Goal: Transaction & Acquisition: Purchase product/service

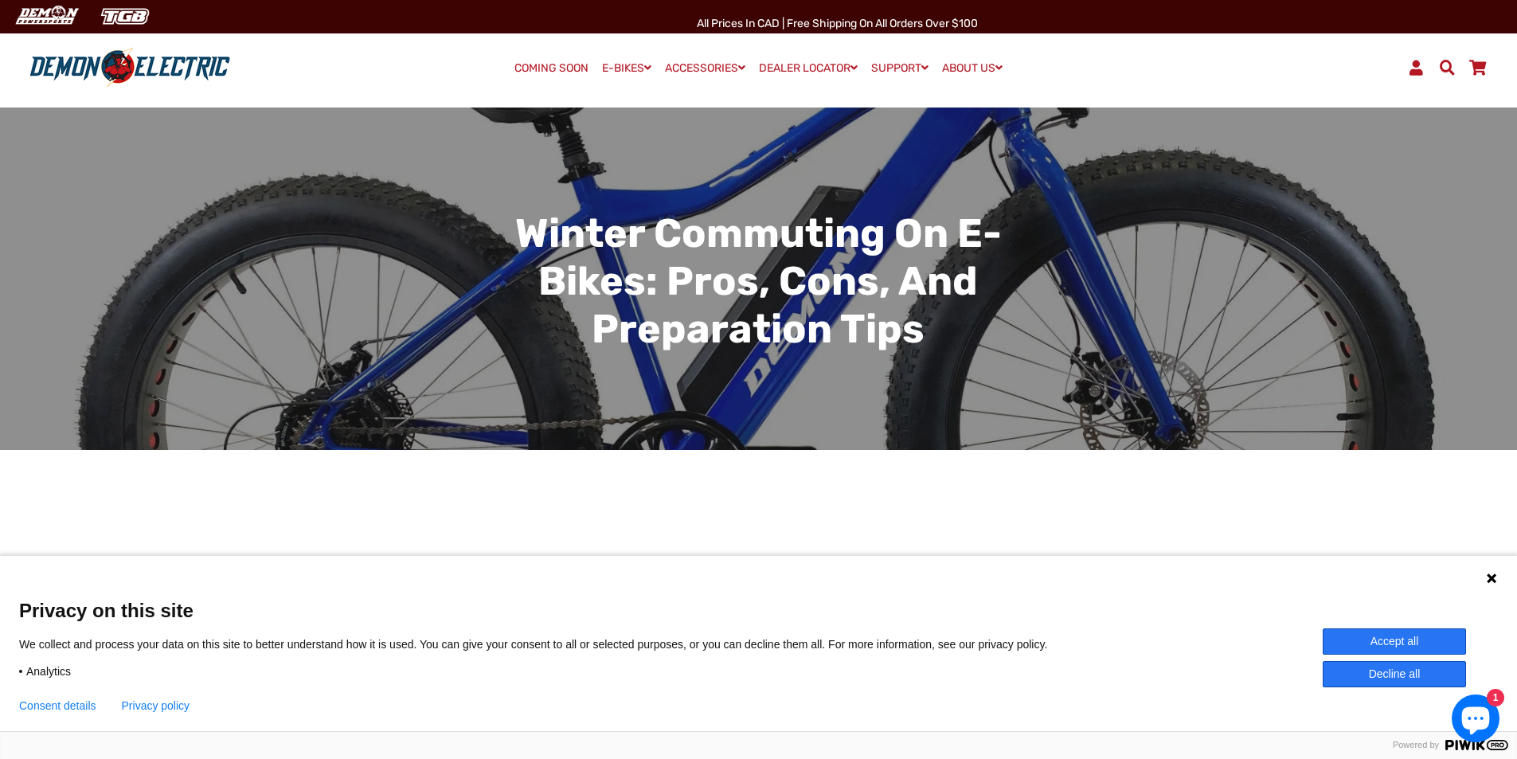
click at [1494, 580] on icon at bounding box center [1492, 578] width 10 height 10
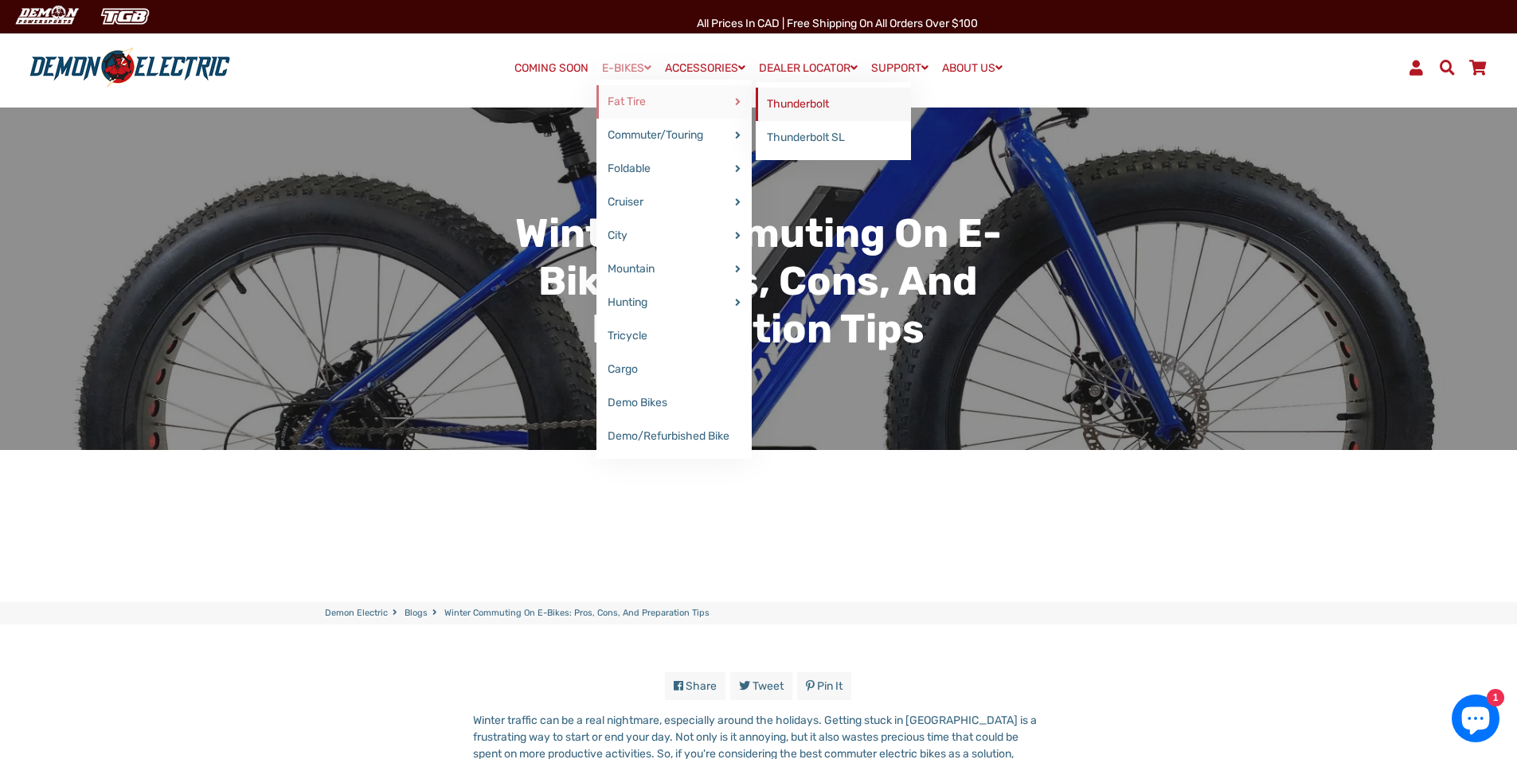
click at [837, 108] on link "Thunderbolt" at bounding box center [833, 104] width 155 height 33
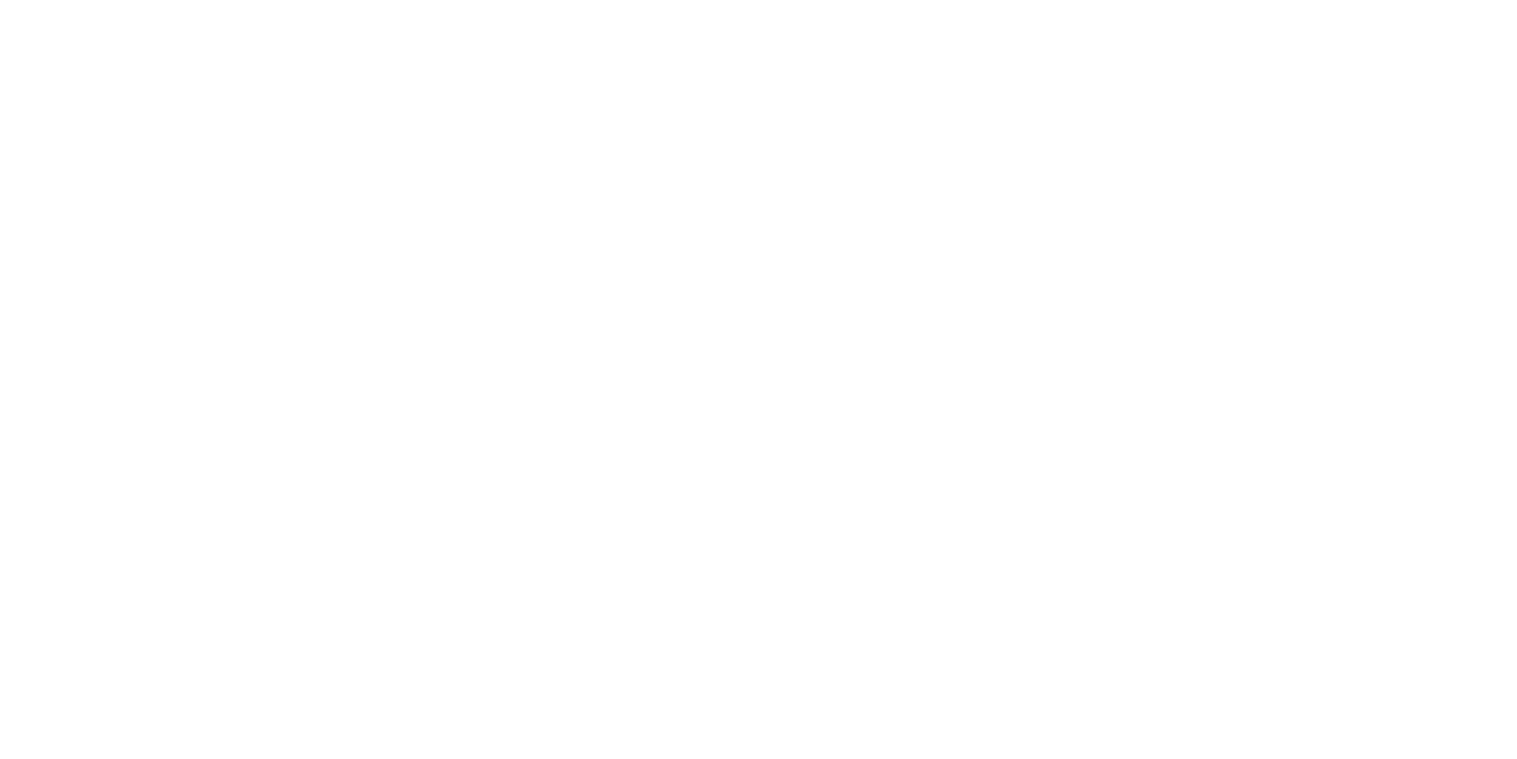
select select "******"
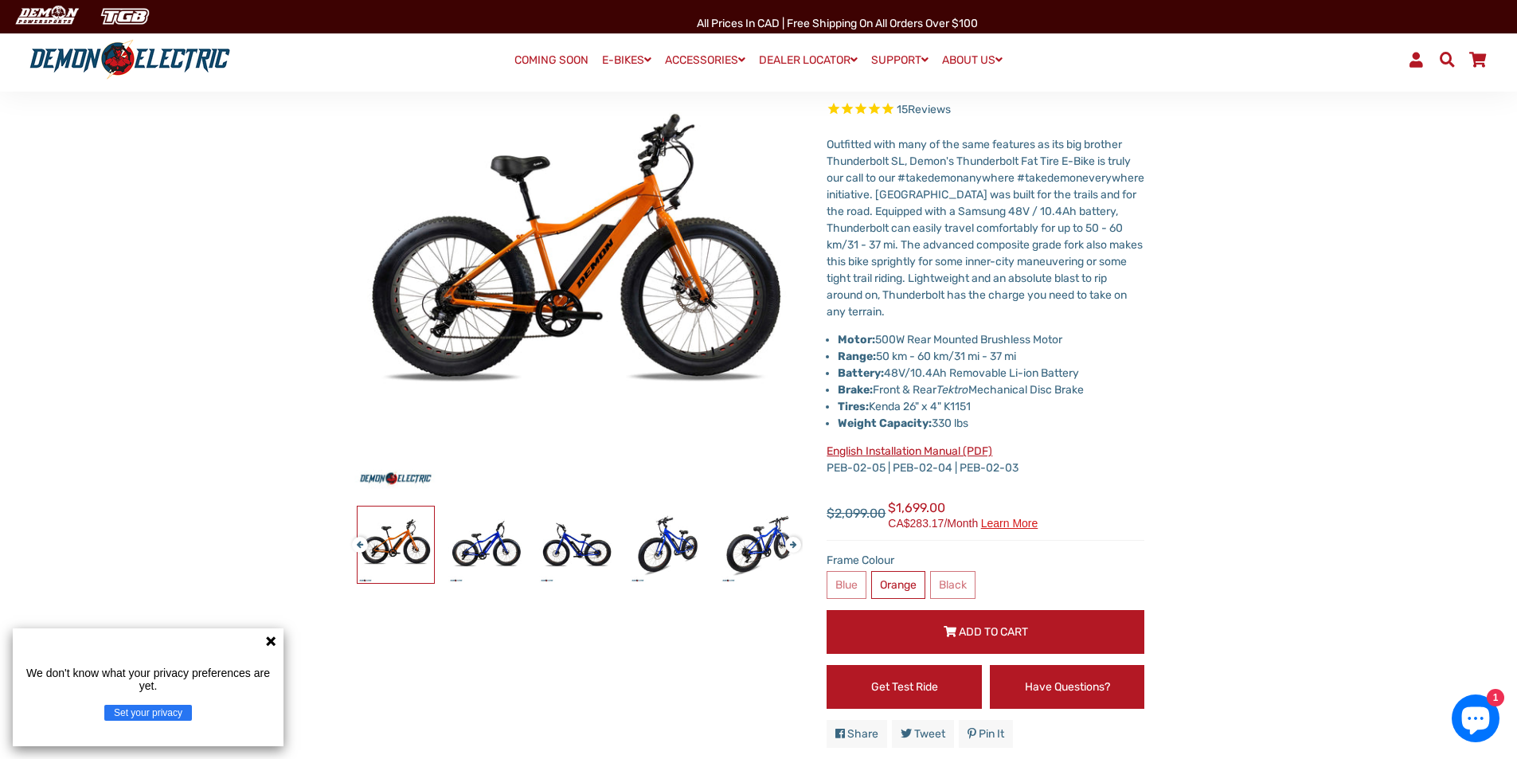
scroll to position [239, 0]
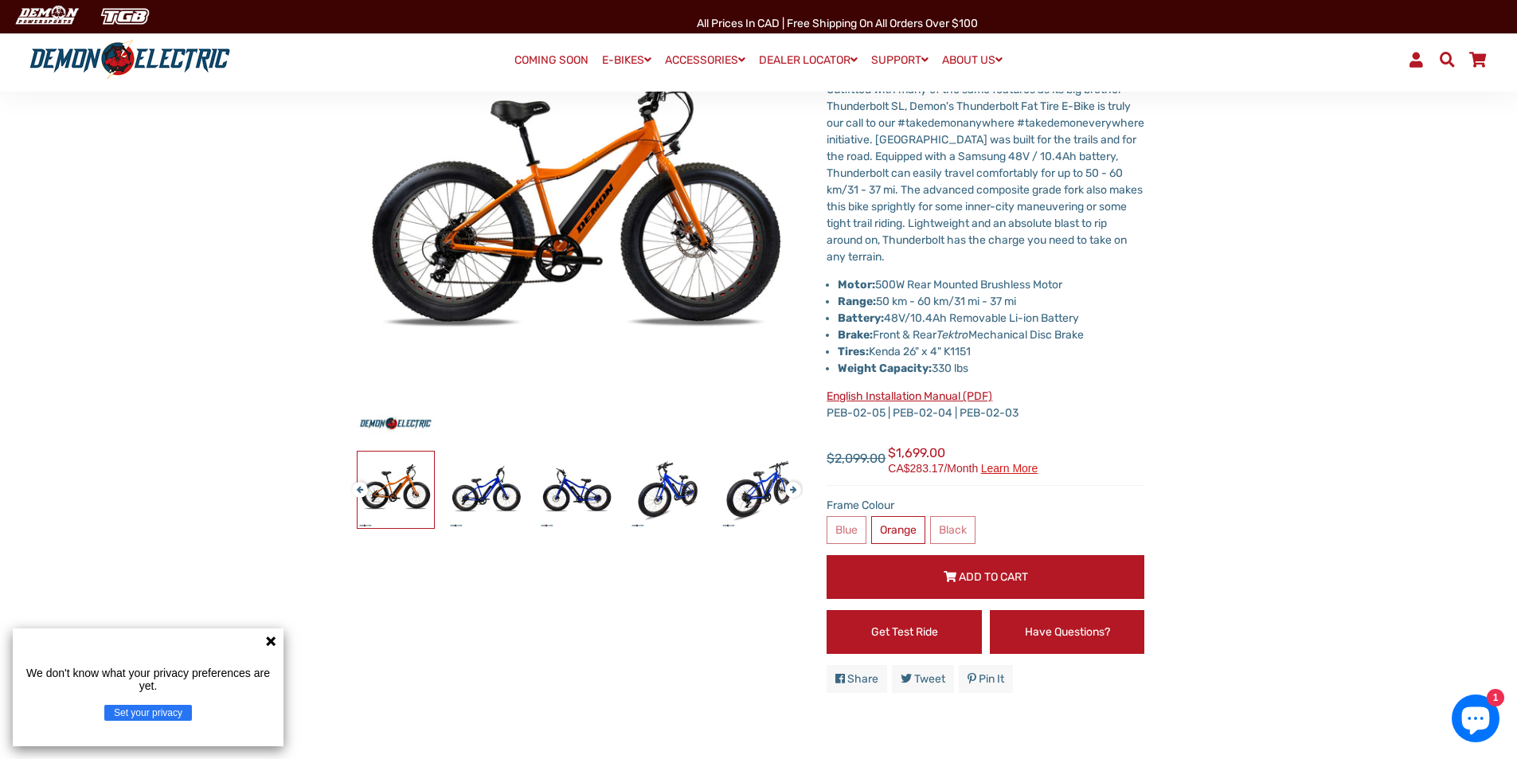
click at [265, 643] on icon at bounding box center [270, 641] width 13 height 13
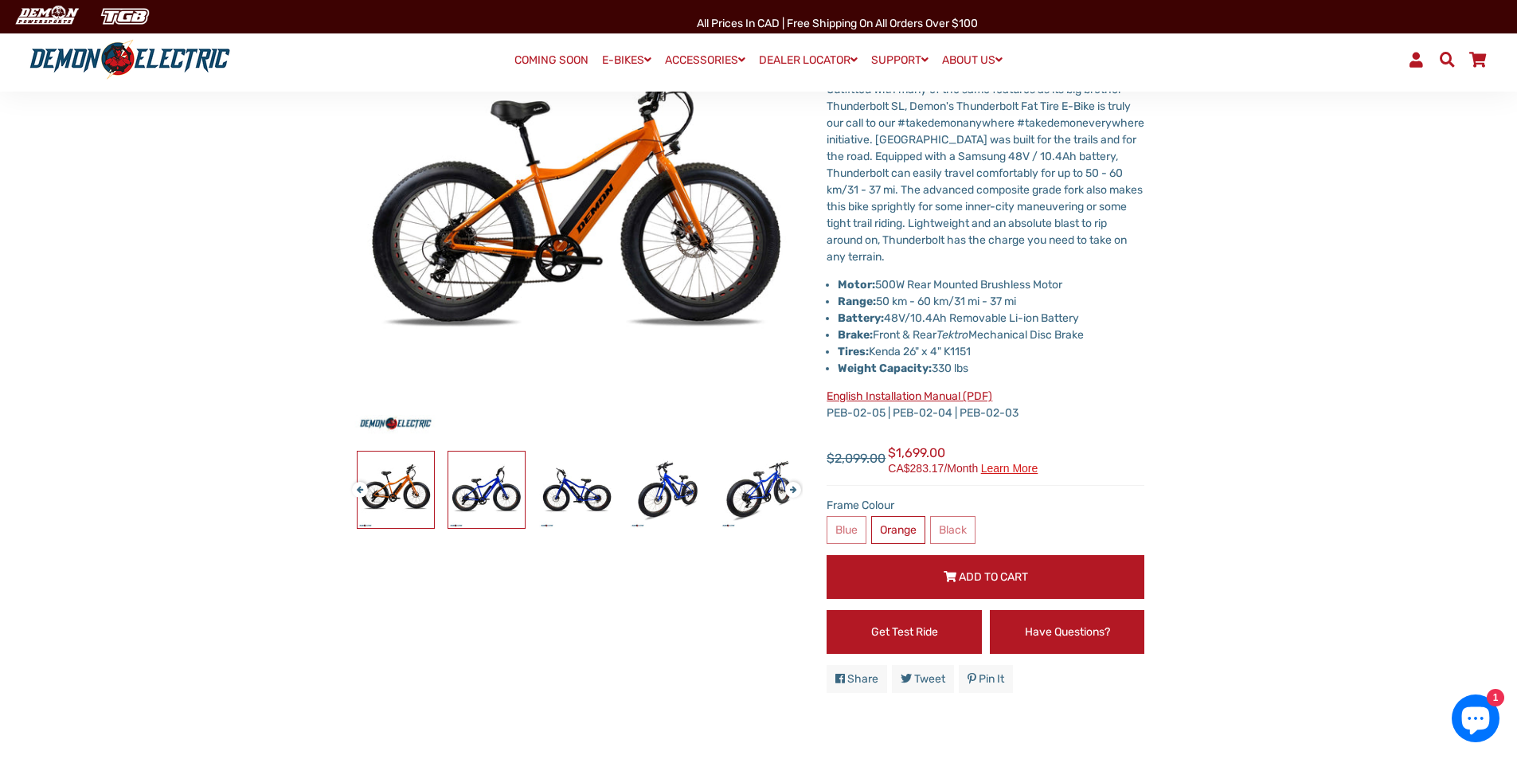
click at [512, 474] on img at bounding box center [486, 489] width 76 height 76
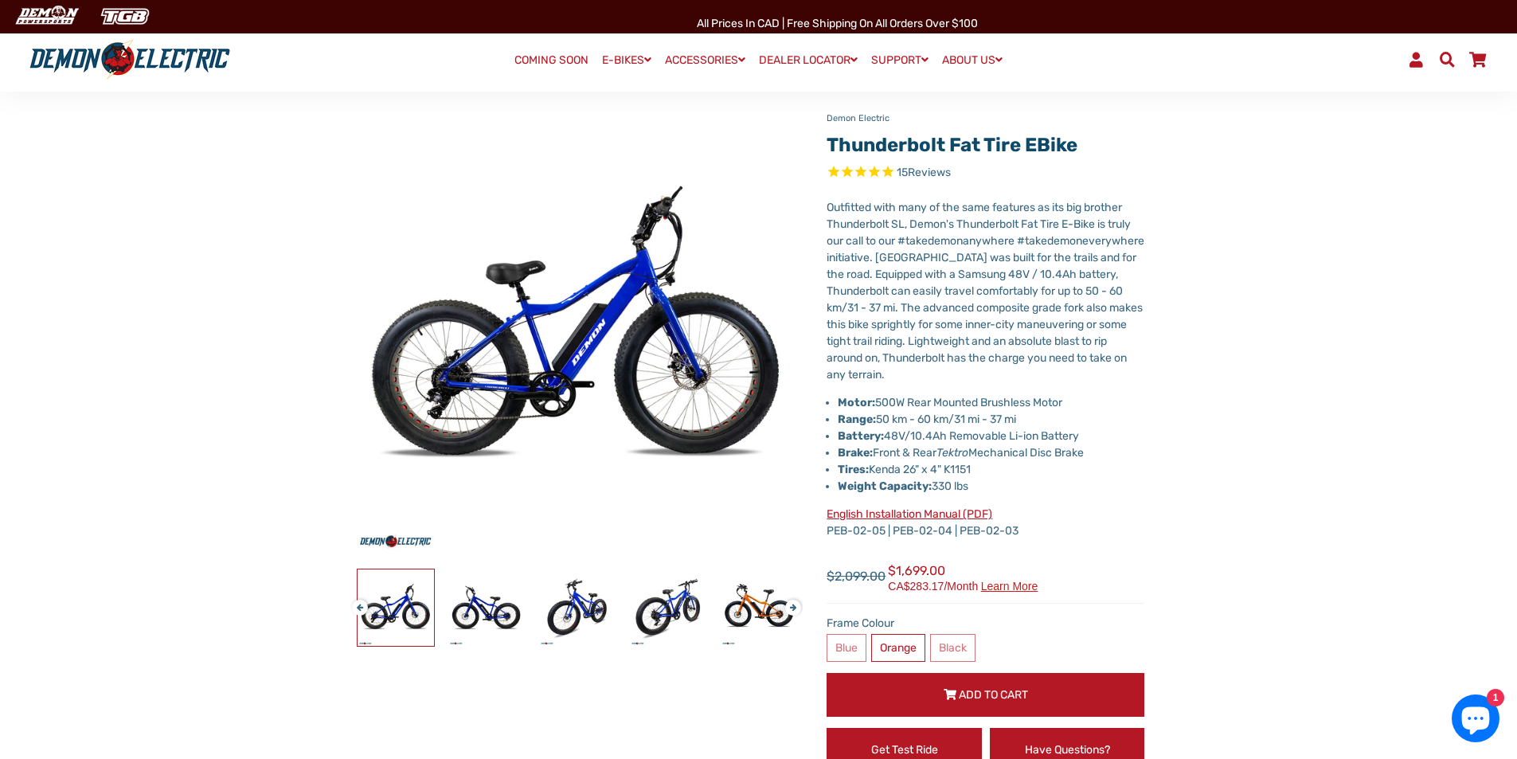
scroll to position [0, 0]
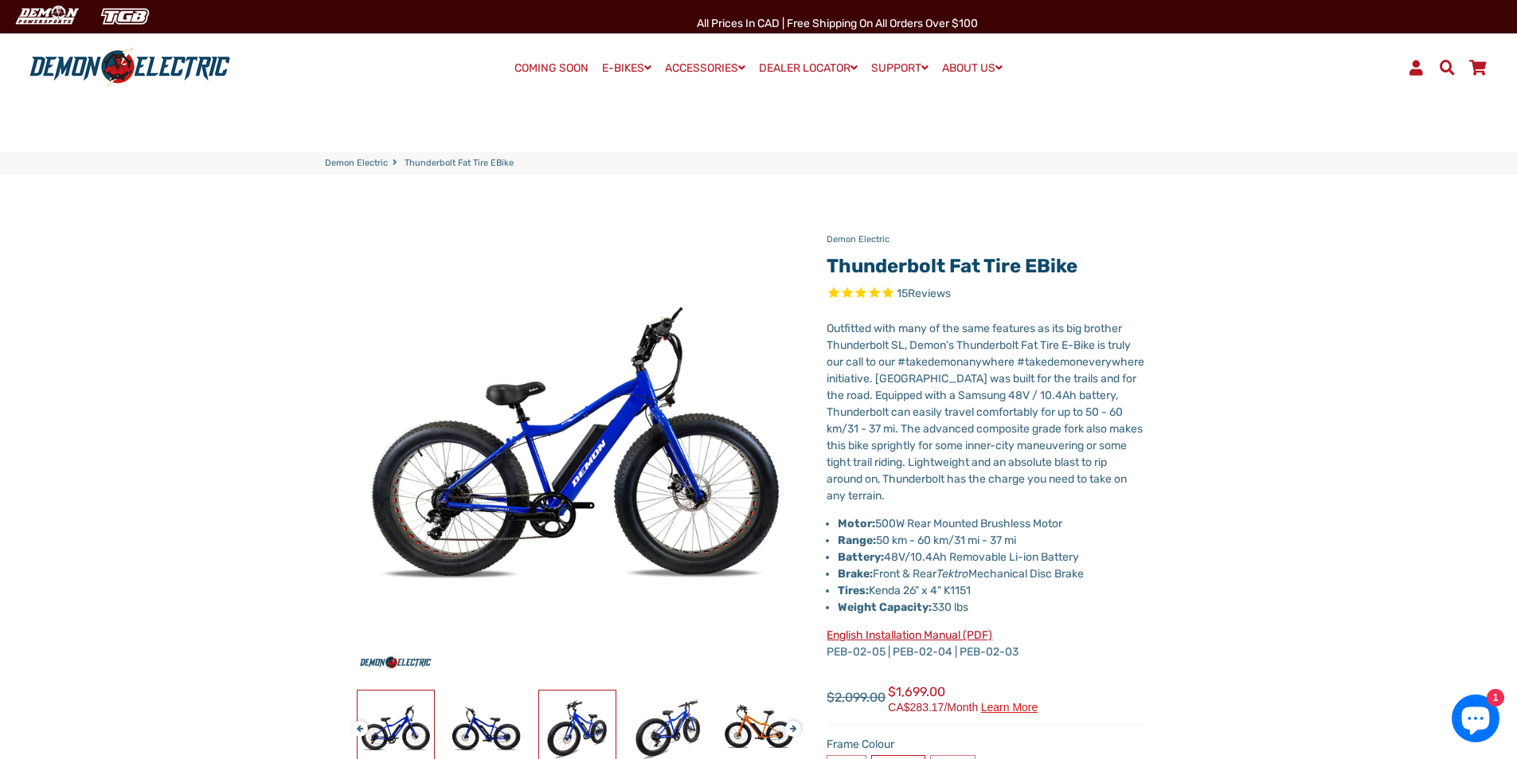
click at [570, 720] on img at bounding box center [577, 728] width 76 height 76
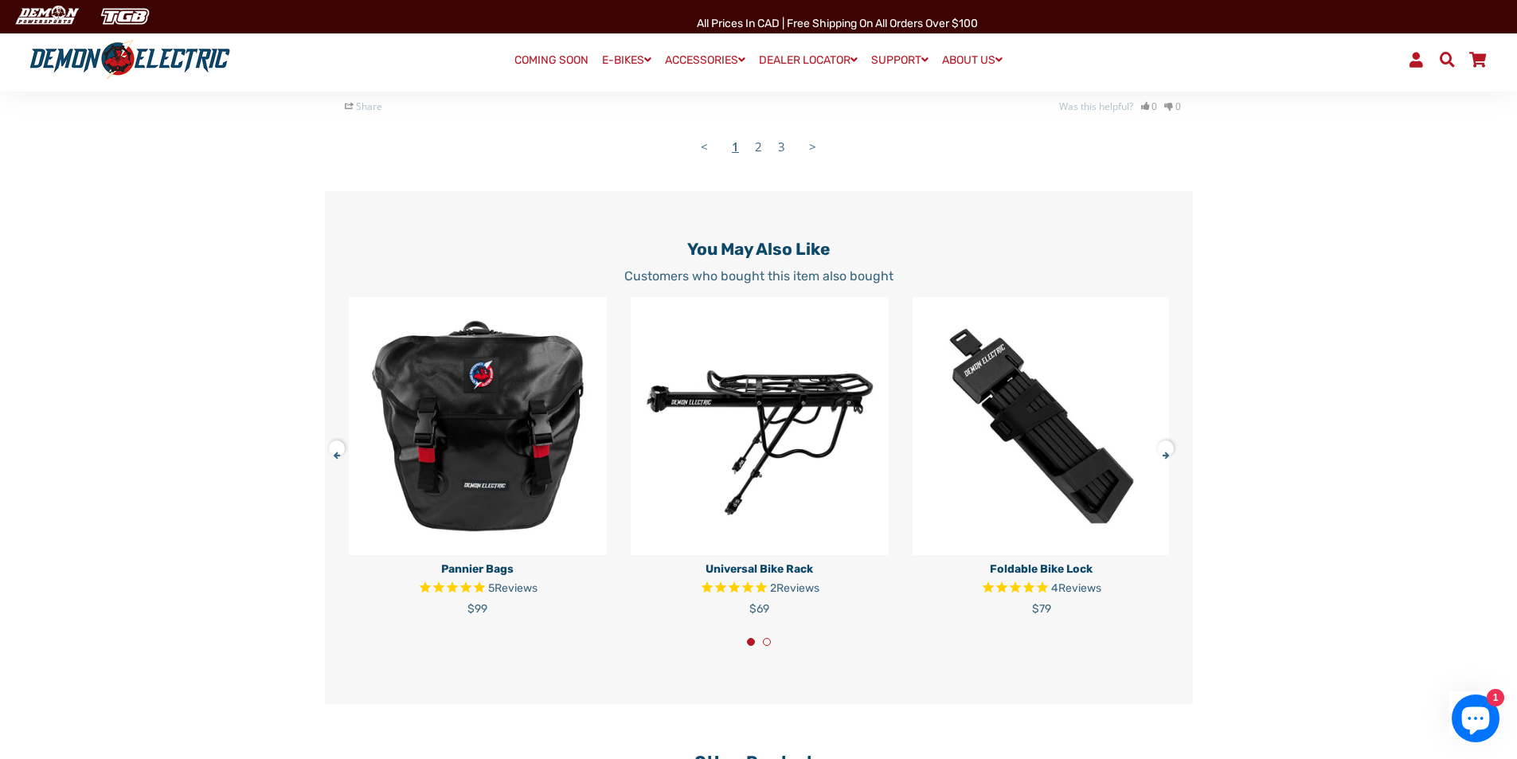
scroll to position [3663, 0]
